Goal: Check status

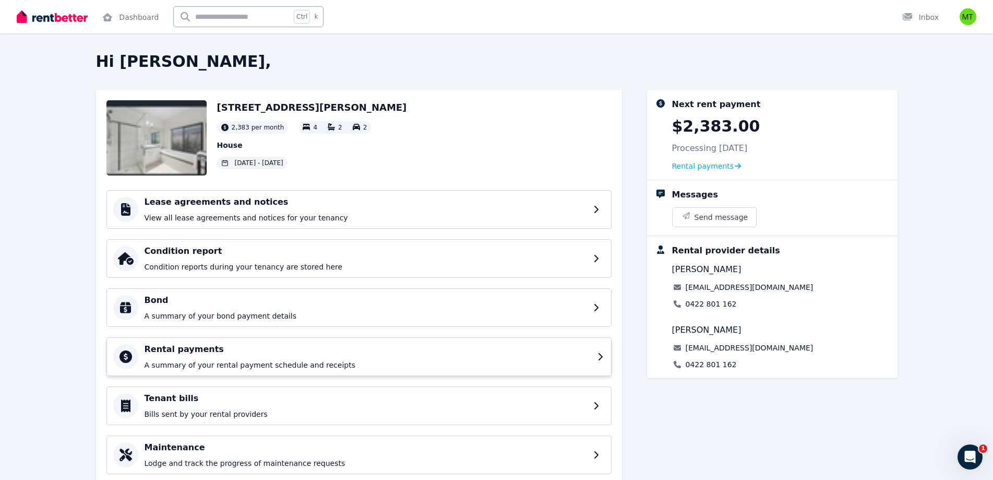
click at [158, 355] on div "Rental payments A summary of your rental payment schedule and receipts" at bounding box center [368, 356] width 447 height 27
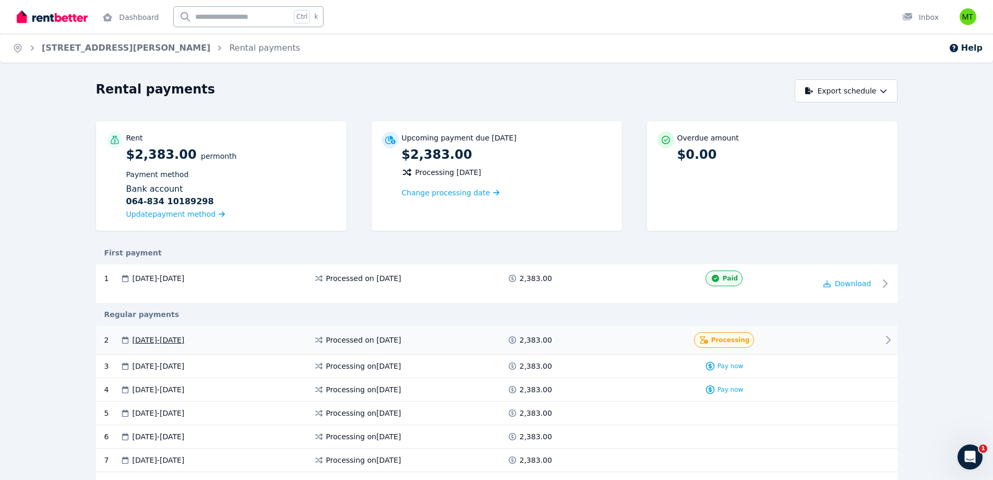
scroll to position [52, 0]
